Goal: Task Accomplishment & Management: Use online tool/utility

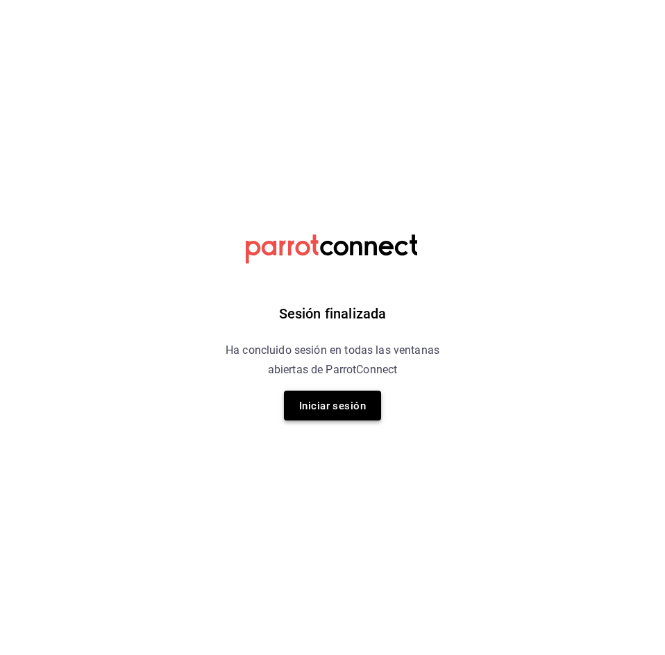
click at [337, 407] on font "Iniciar sesión" at bounding box center [332, 406] width 67 height 12
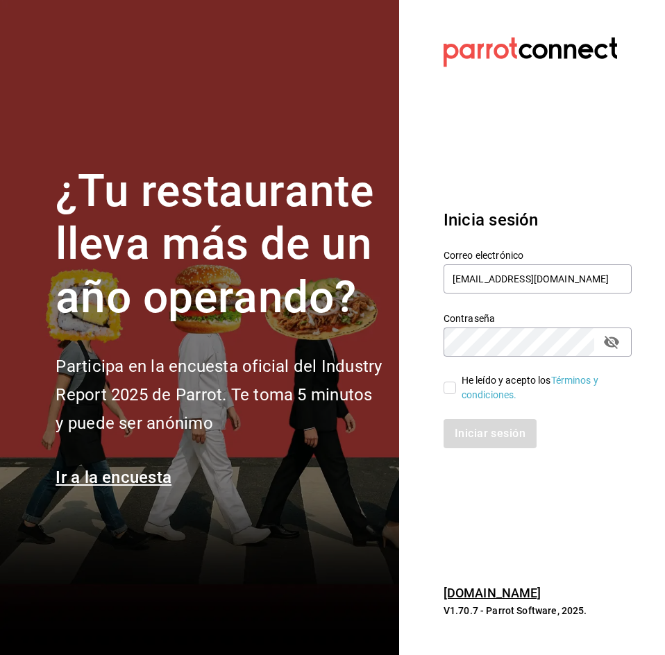
click at [464, 382] on div "He leído y acepto los Términos y condiciones." at bounding box center [540, 387] width 159 height 29
click at [456, 382] on input "He leído y acepto los Términos y condiciones." at bounding box center [449, 388] width 12 height 12
checkbox input "true"
click at [467, 421] on button "Iniciar sesión" at bounding box center [490, 433] width 94 height 29
